Goal: Task Accomplishment & Management: Manage account settings

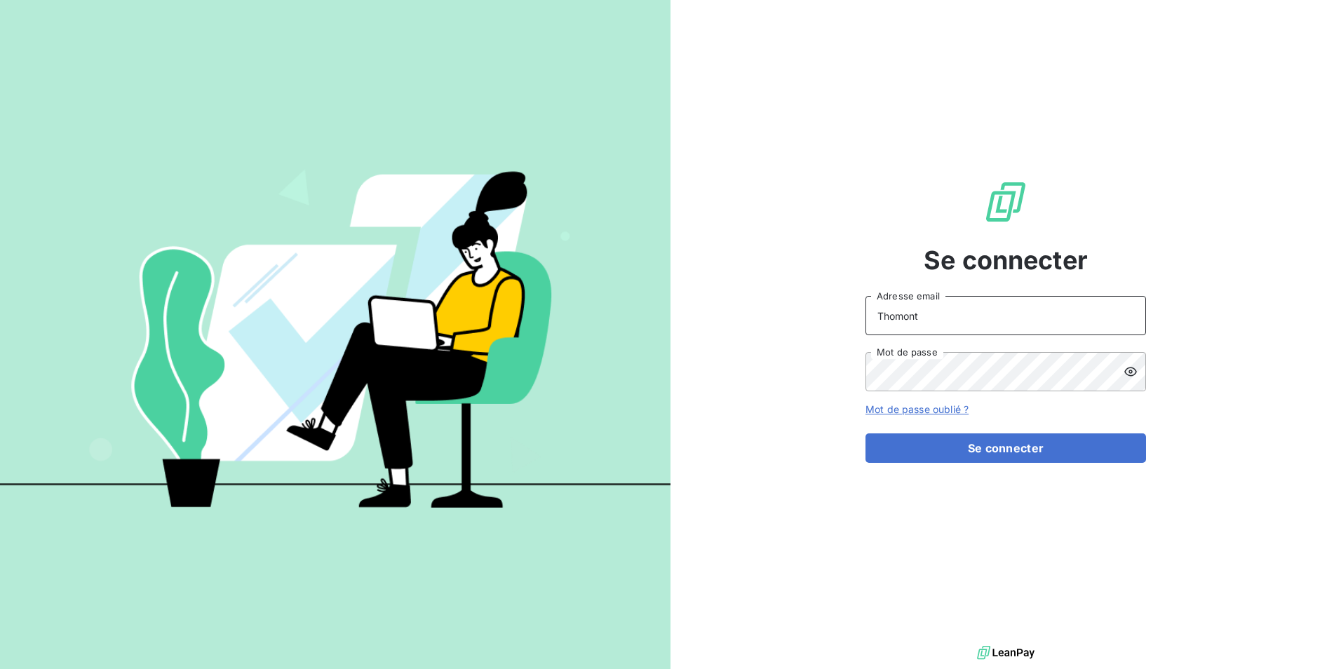
click at [970, 308] on input "Thomont" at bounding box center [1005, 315] width 281 height 39
type input "belinda.thomont@met.com"
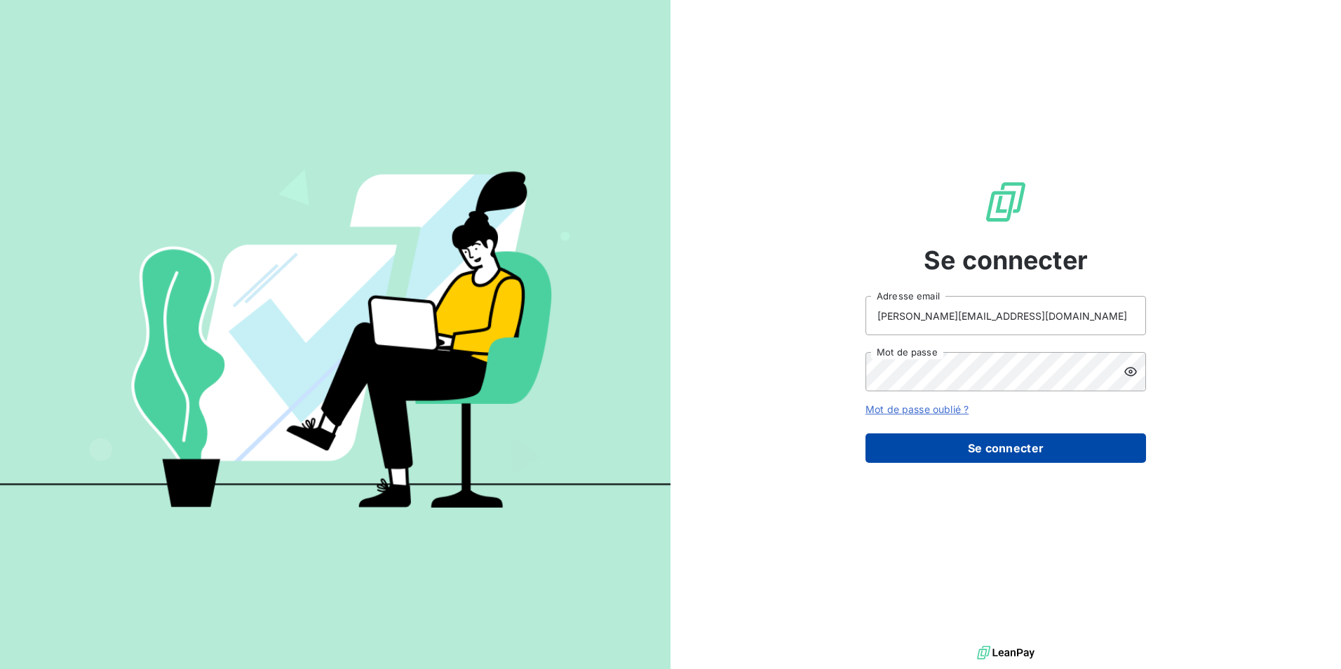
click at [950, 444] on button "Se connecter" at bounding box center [1005, 447] width 281 height 29
